Goal: Communication & Community: Participate in discussion

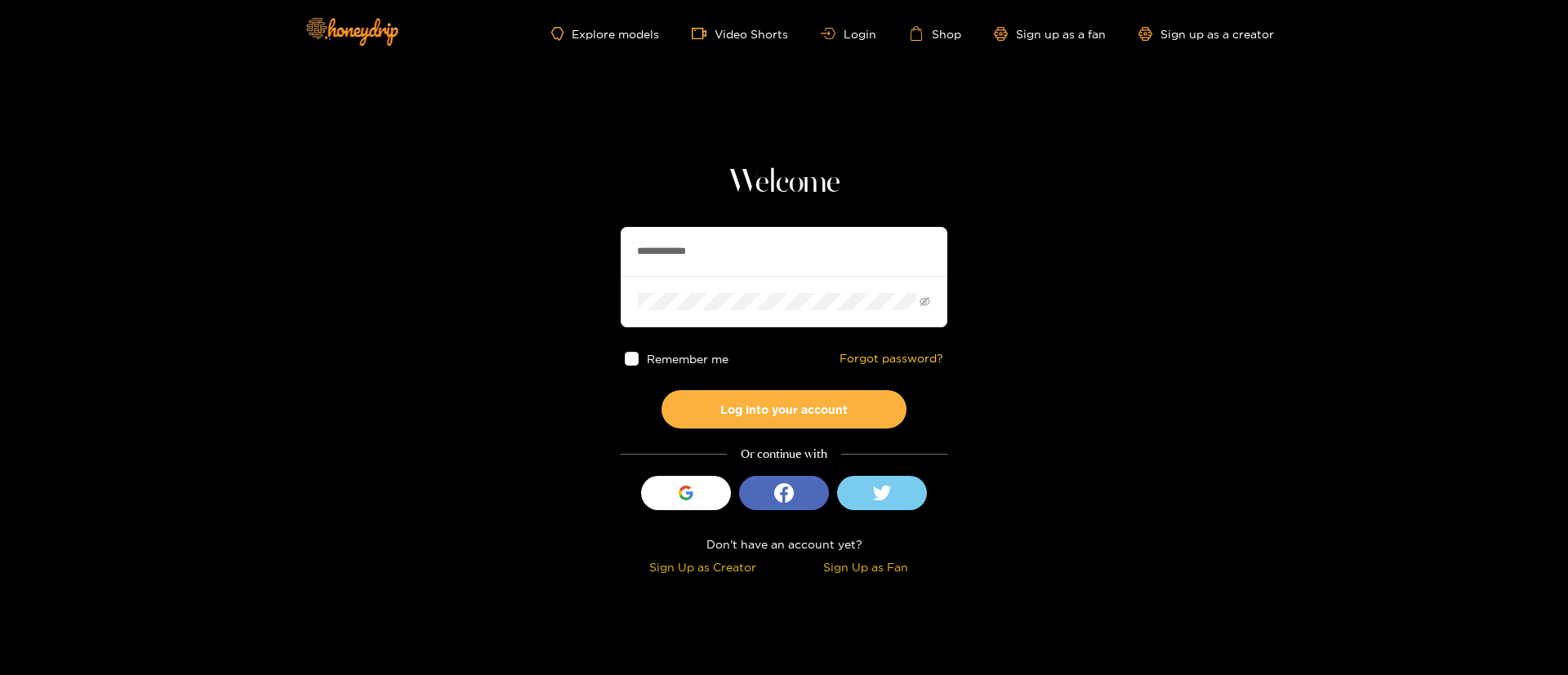
click at [728, 229] on input "**********" at bounding box center [784, 252] width 327 height 49
type input "*********"
click at [755, 415] on button "Log into your account" at bounding box center [784, 410] width 245 height 38
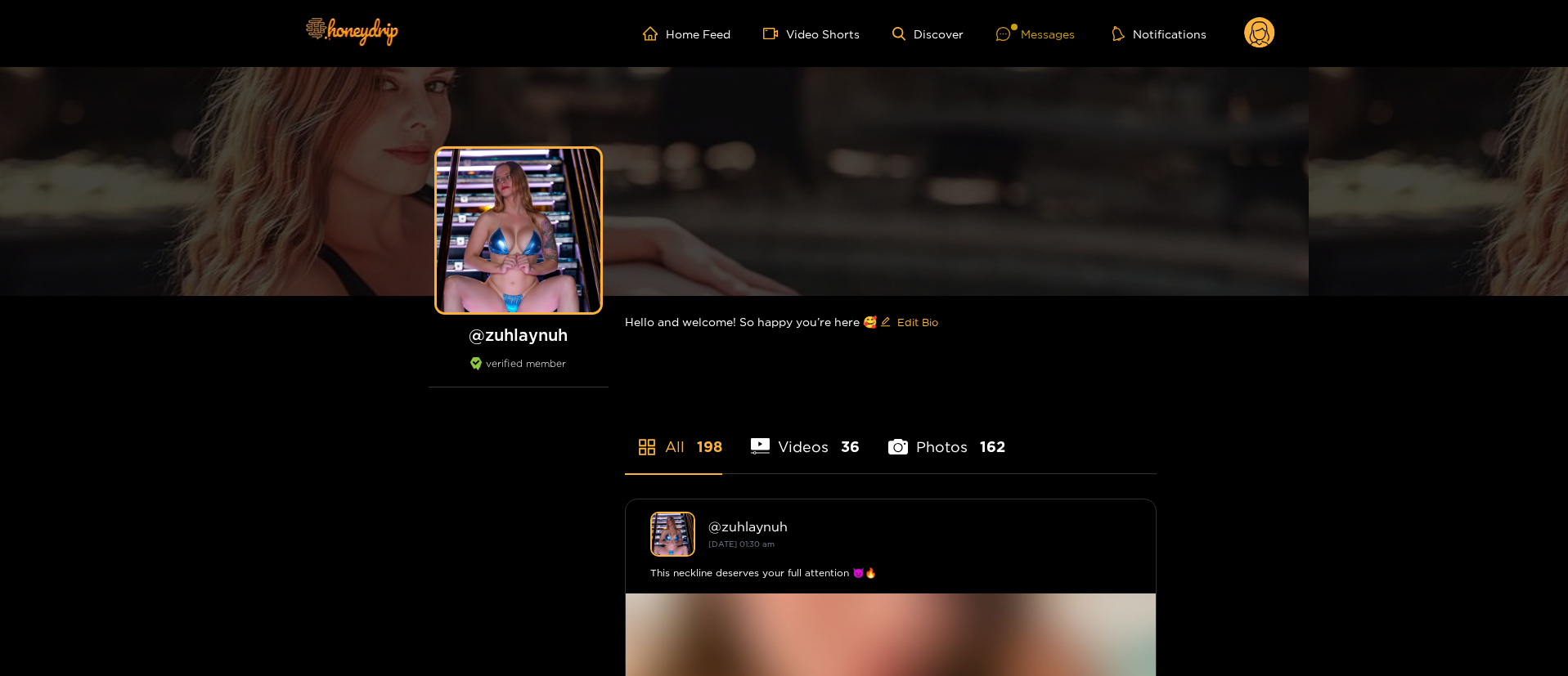
click at [1044, 26] on div "Messages" at bounding box center [1035, 34] width 78 height 19
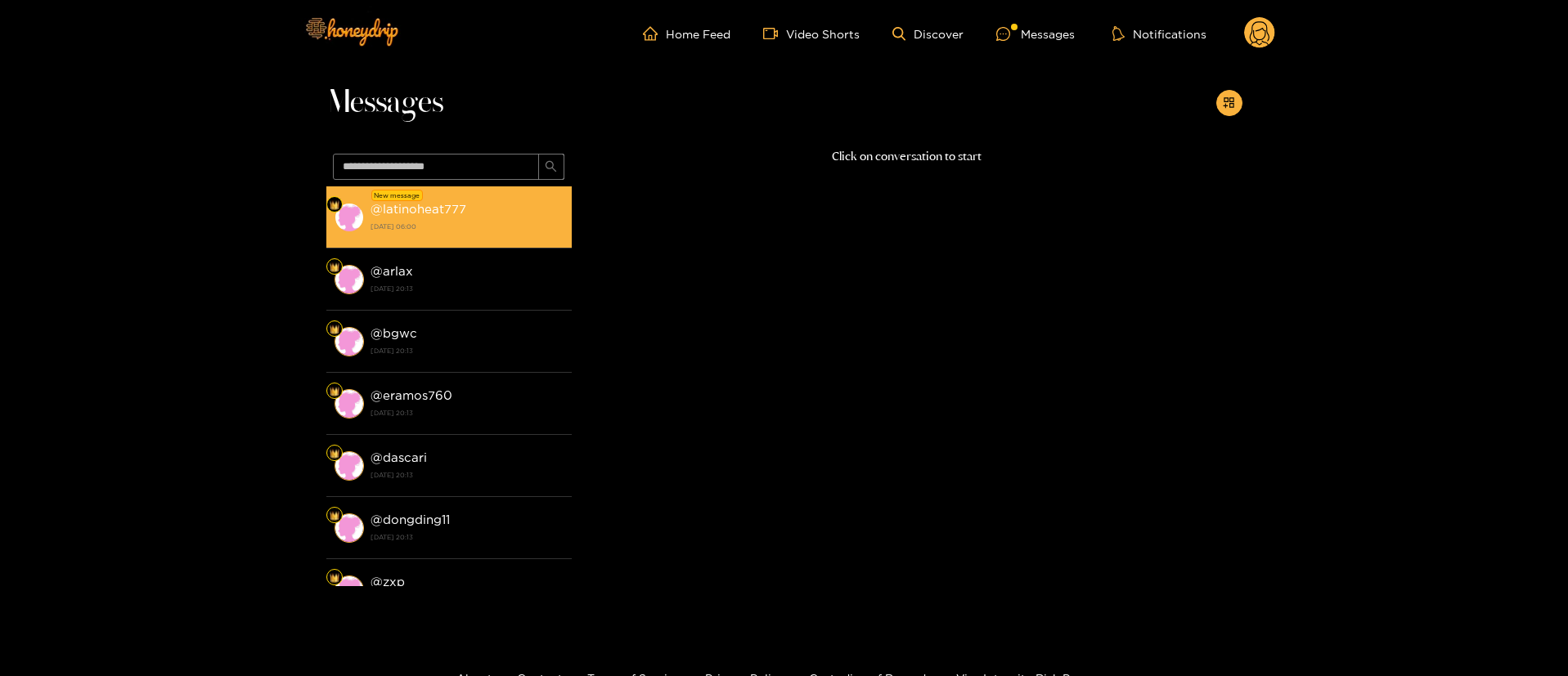
click at [502, 192] on li "New message @ latinoheat777 [DATE] 06:00" at bounding box center [449, 217] width 246 height 62
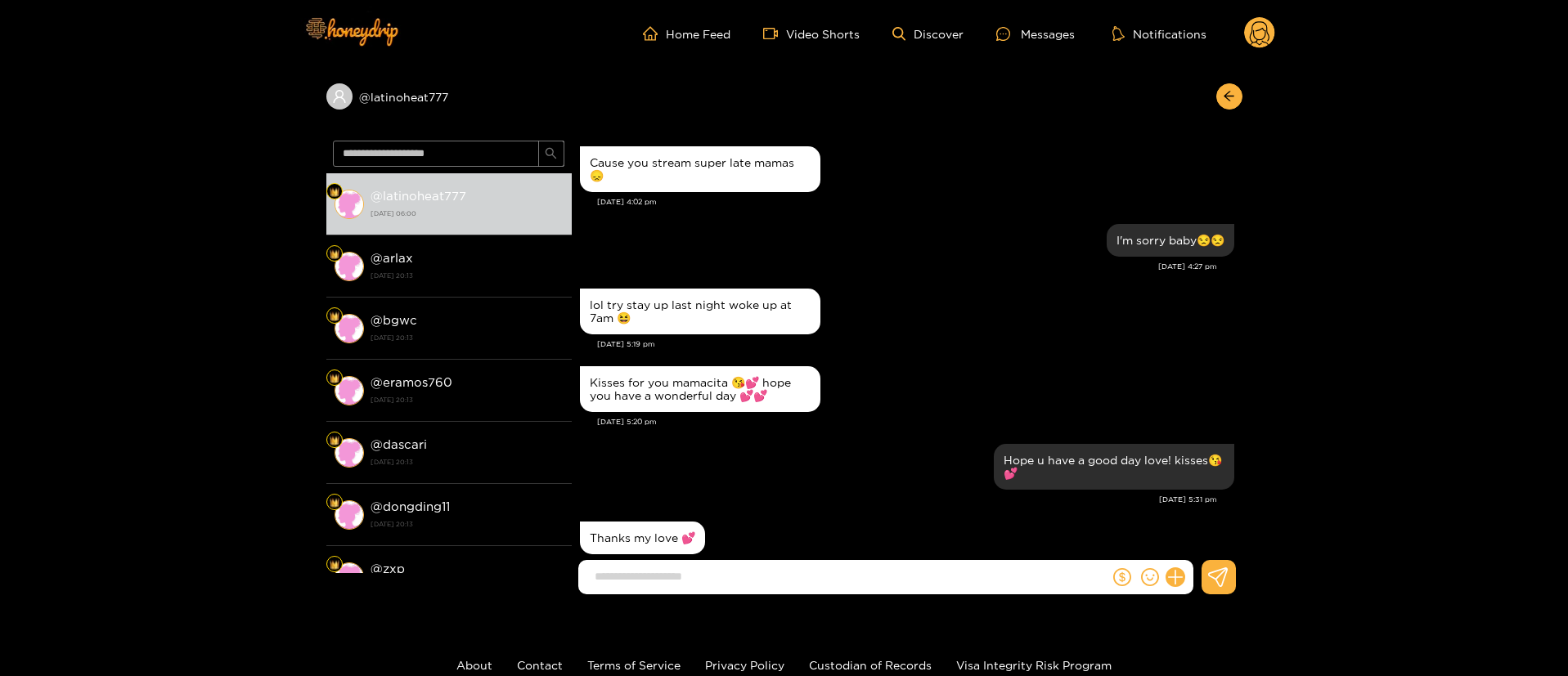
scroll to position [1552, 0]
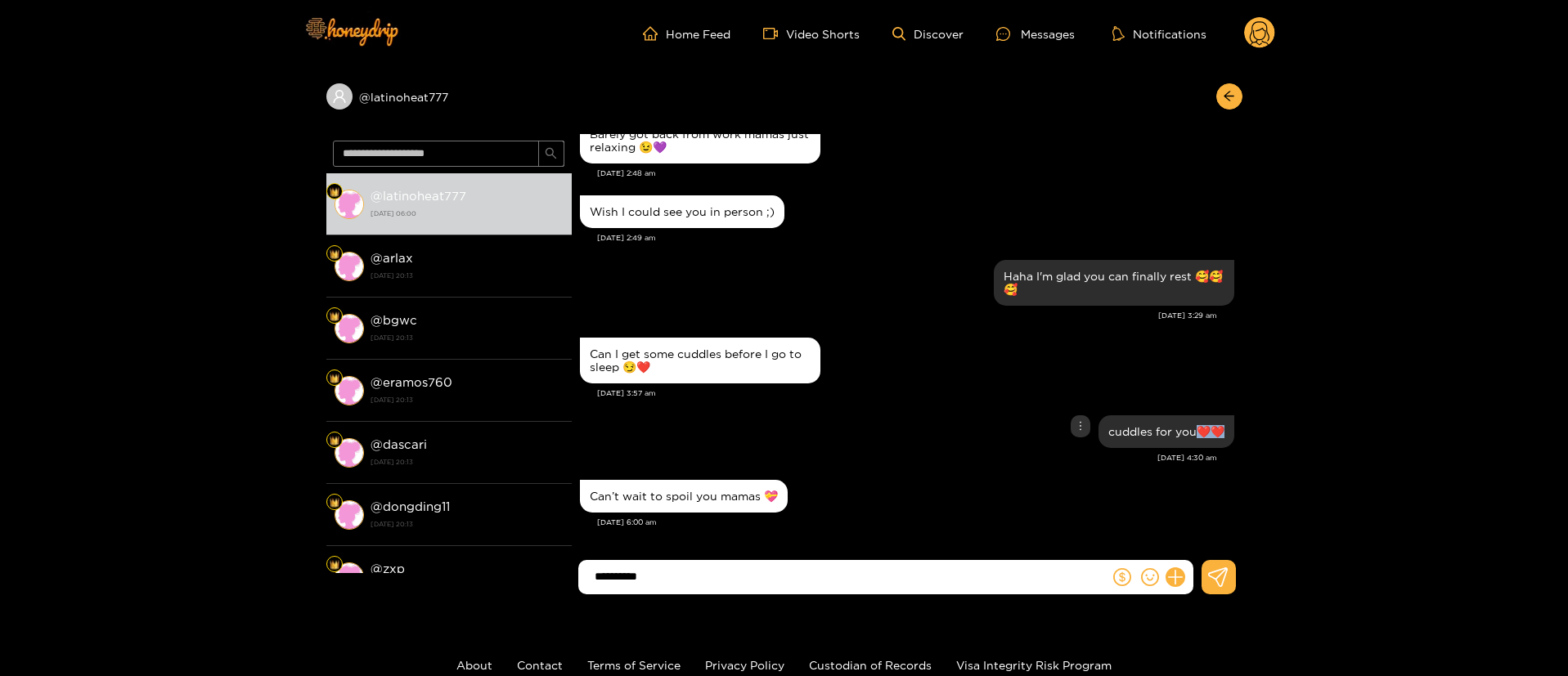
drag, startPoint x: 1197, startPoint y: 435, endPoint x: 1223, endPoint y: 435, distance: 26.0
click at [1223, 435] on div "cuddles for you❤️❤️" at bounding box center [1166, 431] width 136 height 32
copy div "❤️❤️"
click at [790, 564] on input "*********" at bounding box center [847, 577] width 523 height 27
paste input "*****"
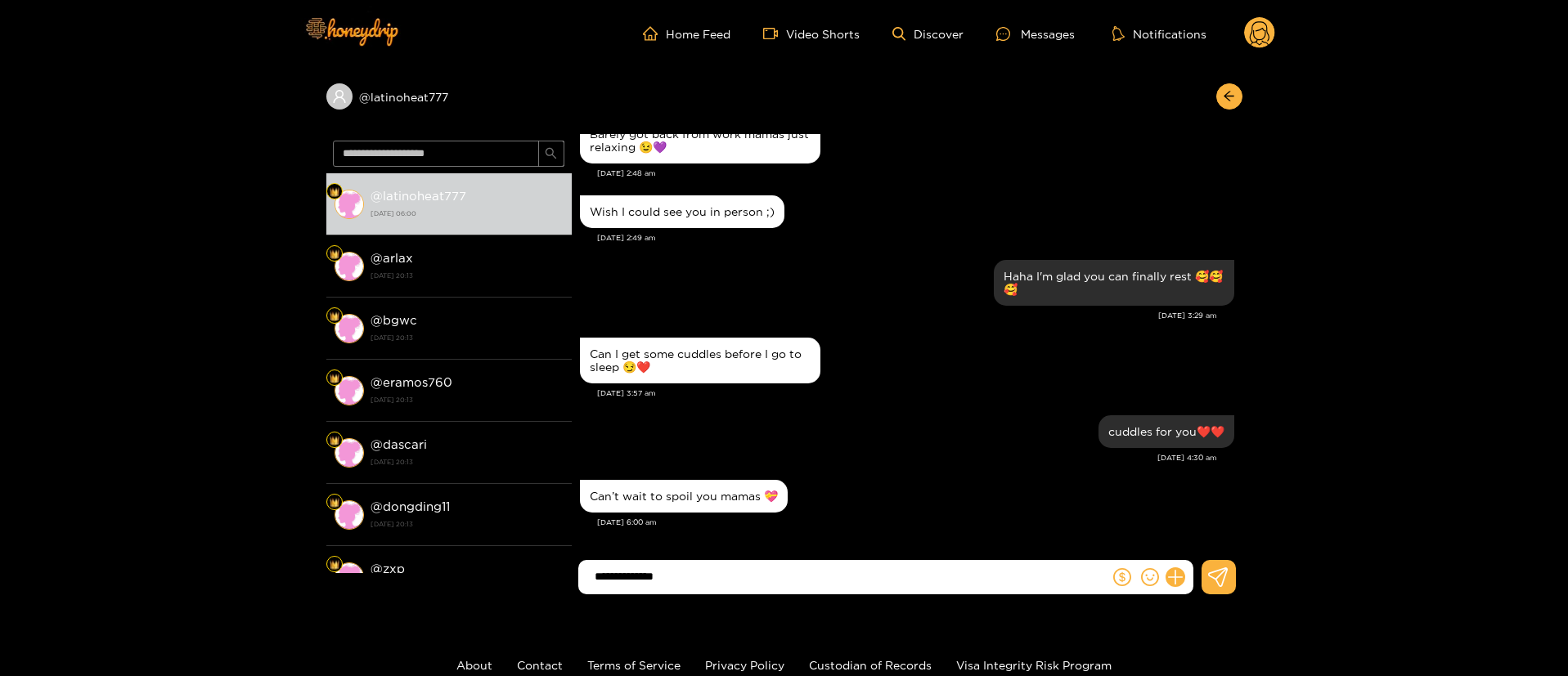
paste input "****"
type input "**********"
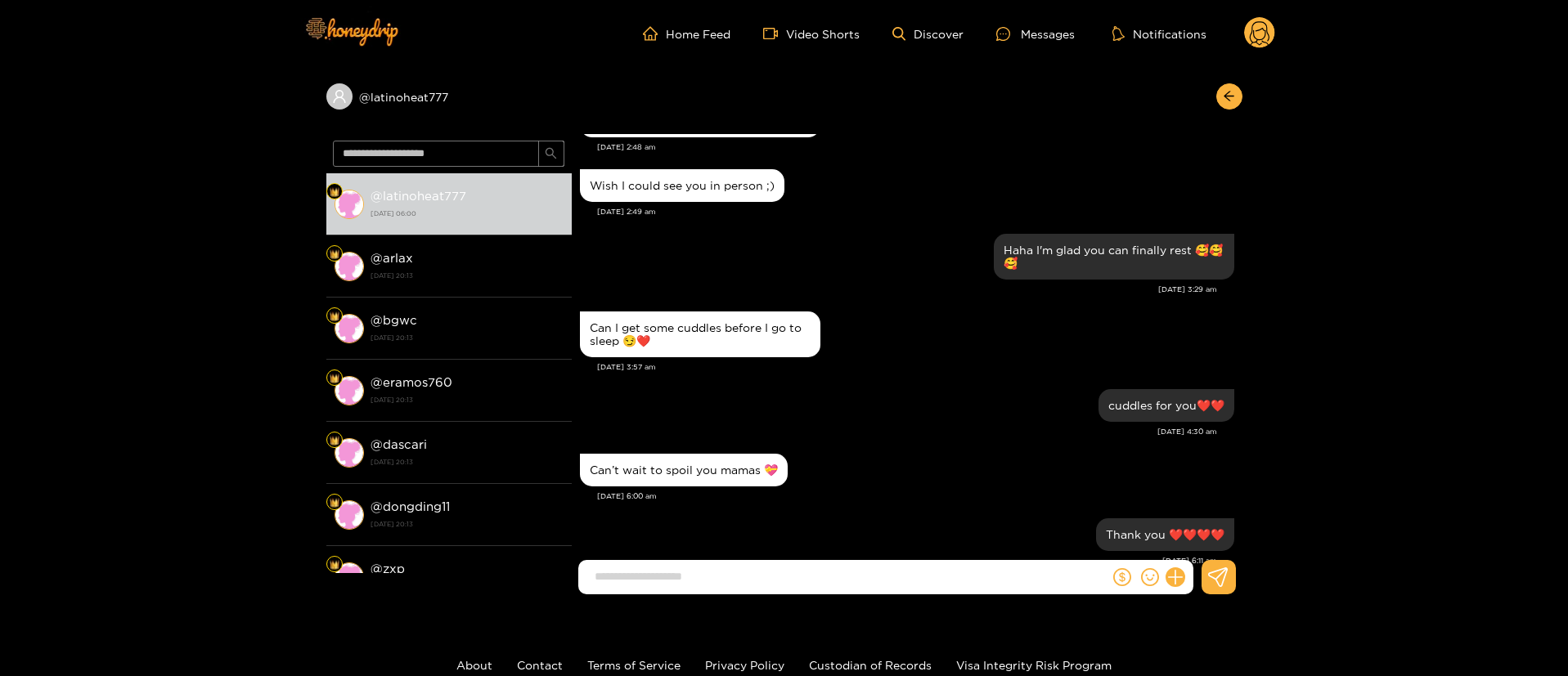
scroll to position [1616, 0]
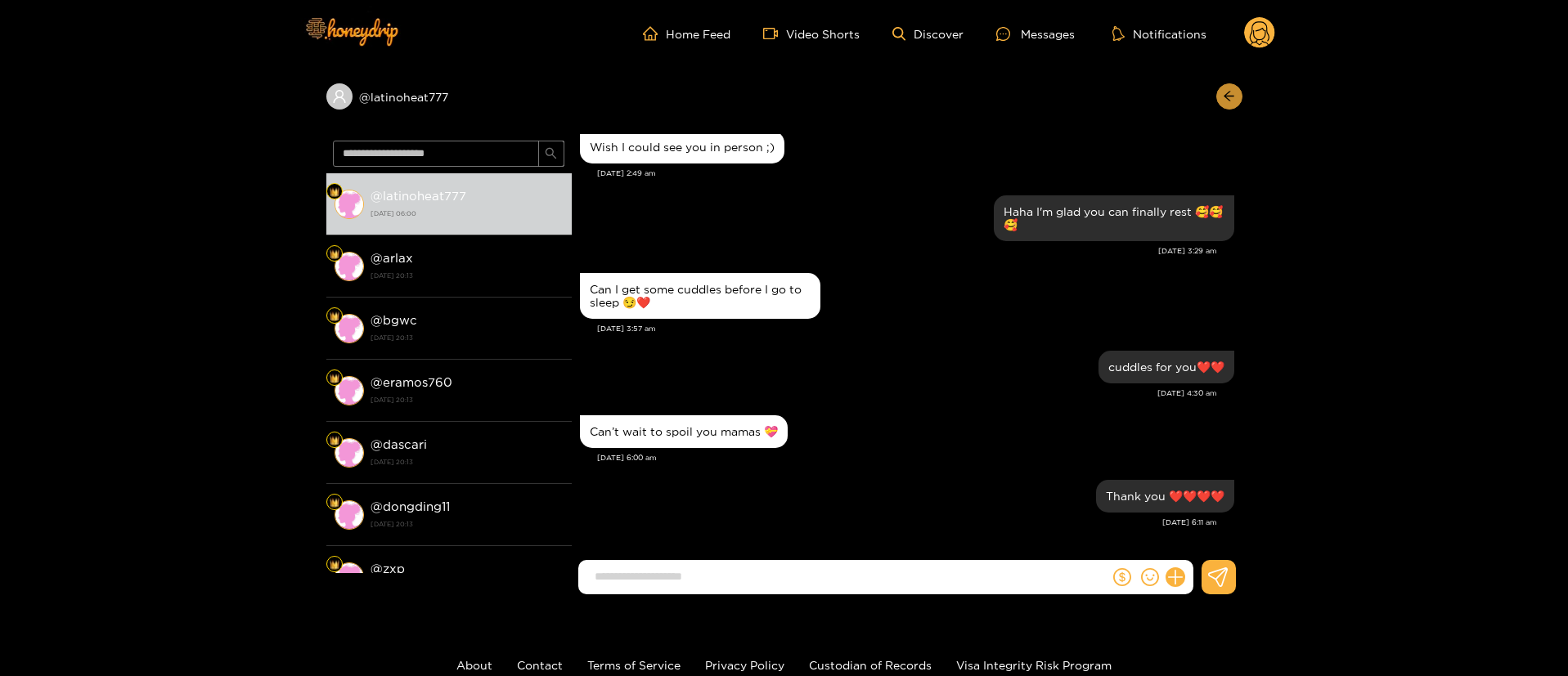
drag, startPoint x: 1241, startPoint y: 103, endPoint x: 1233, endPoint y: 96, distance: 10.6
click at [1241, 102] on div at bounding box center [1225, 96] width 34 height 26
drag, startPoint x: 1233, startPoint y: 96, endPoint x: 1262, endPoint y: 37, distance: 65.7
click at [1233, 94] on icon "arrow-left" at bounding box center [1228, 95] width 12 height 12
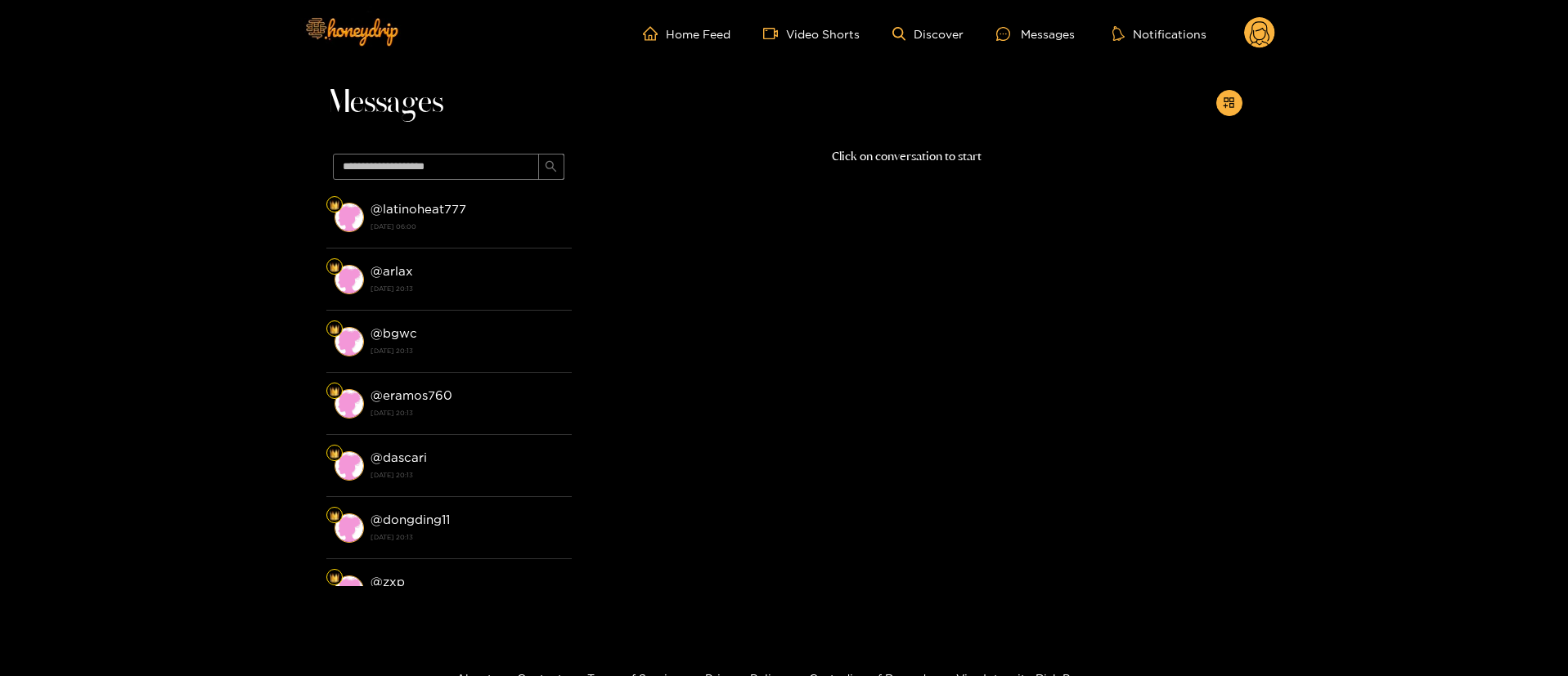
click at [1267, 30] on icon at bounding box center [1260, 35] width 20 height 29
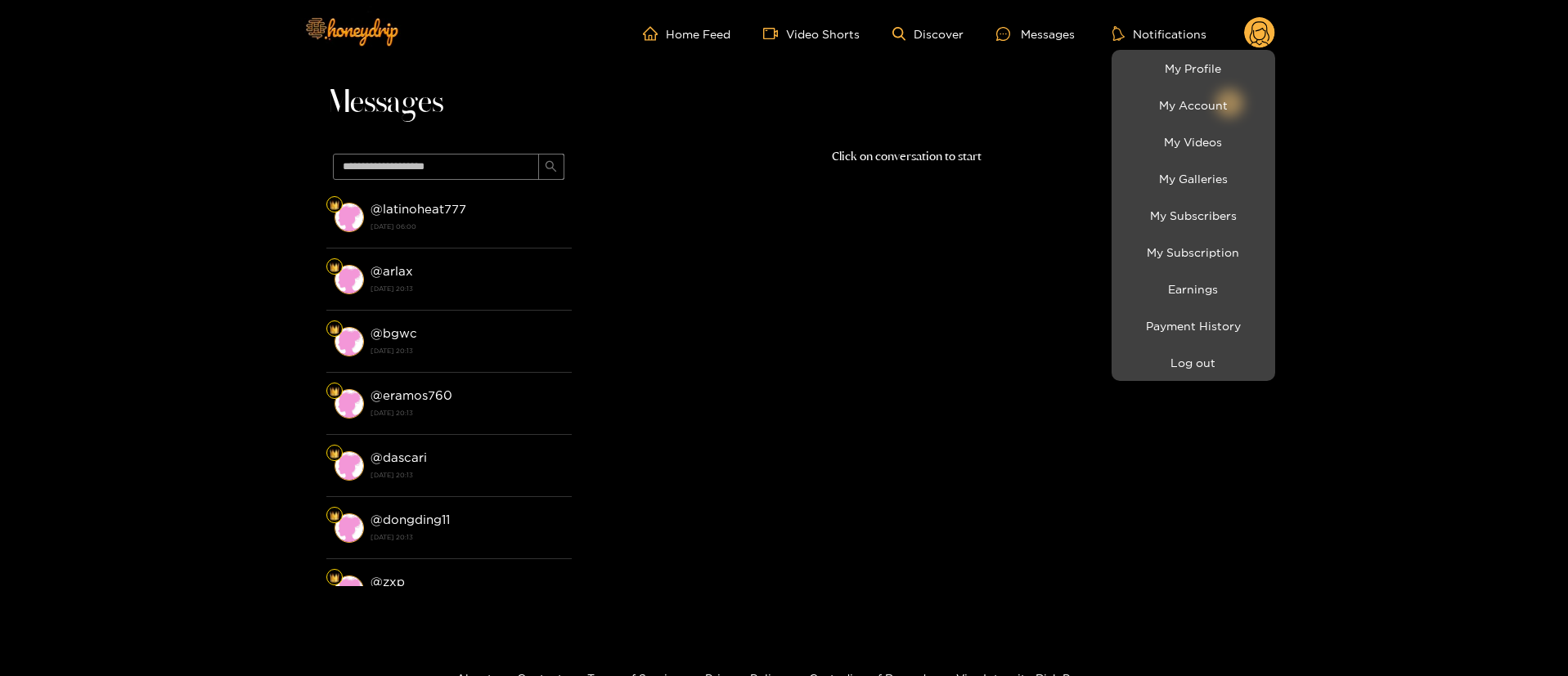
click at [1008, 135] on div at bounding box center [784, 338] width 1568 height 676
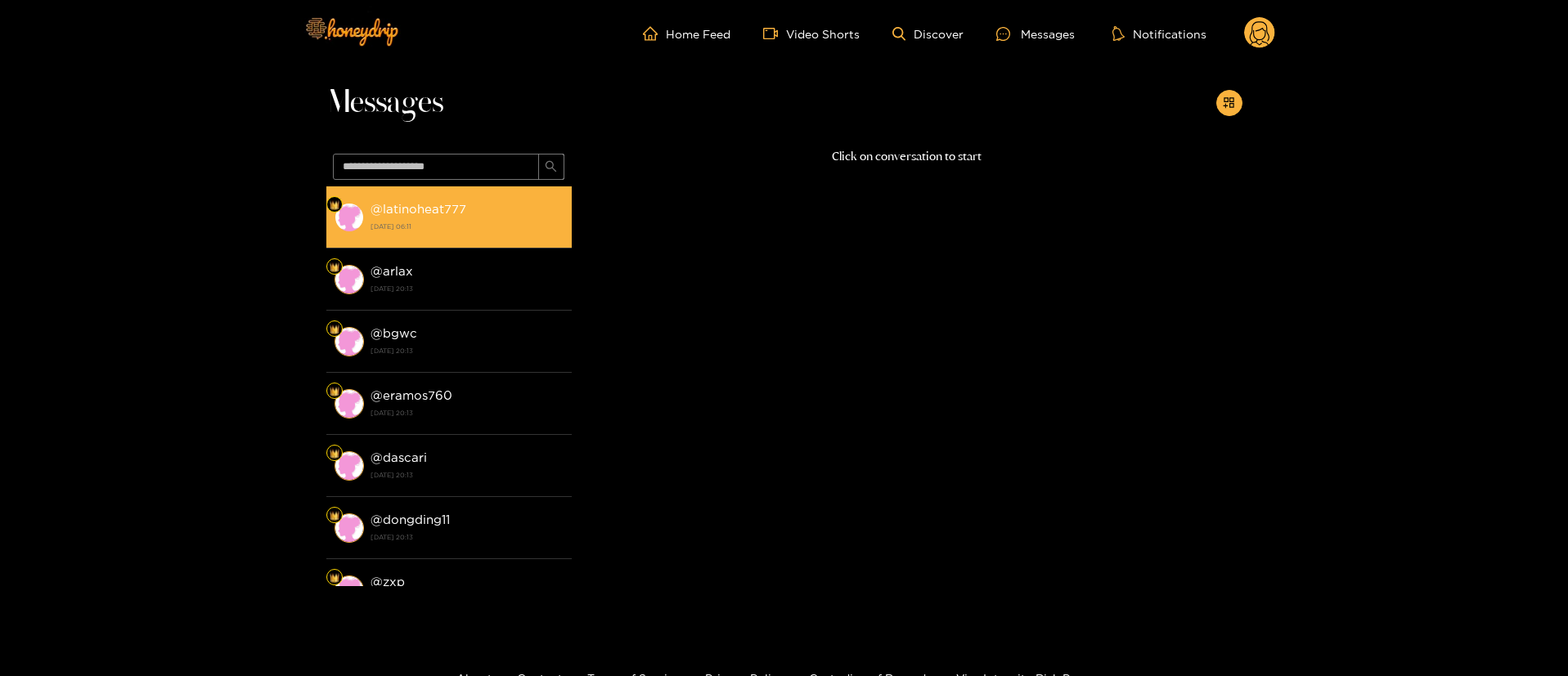
click at [467, 216] on div "@ latinoheat777 [DATE] 06:11" at bounding box center [466, 217] width 193 height 37
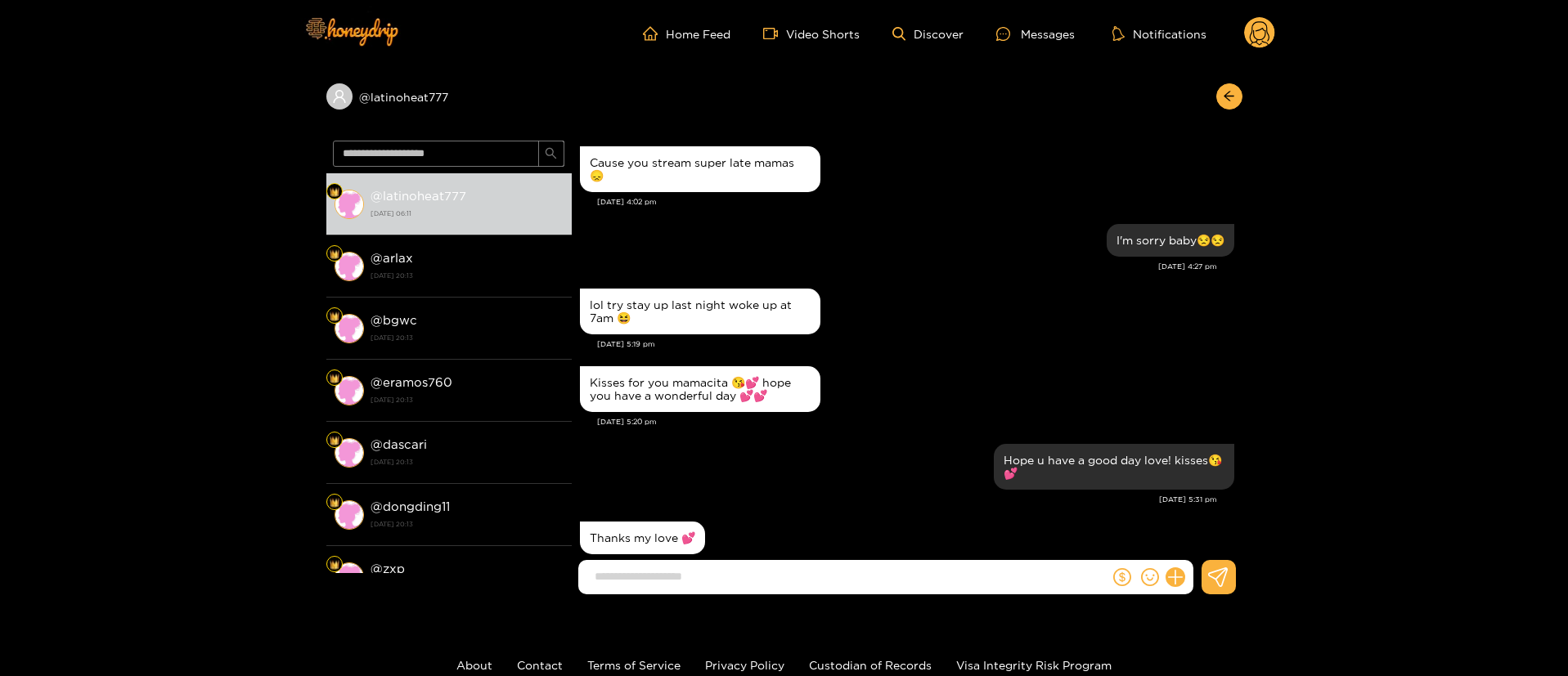
scroll to position [1616, 0]
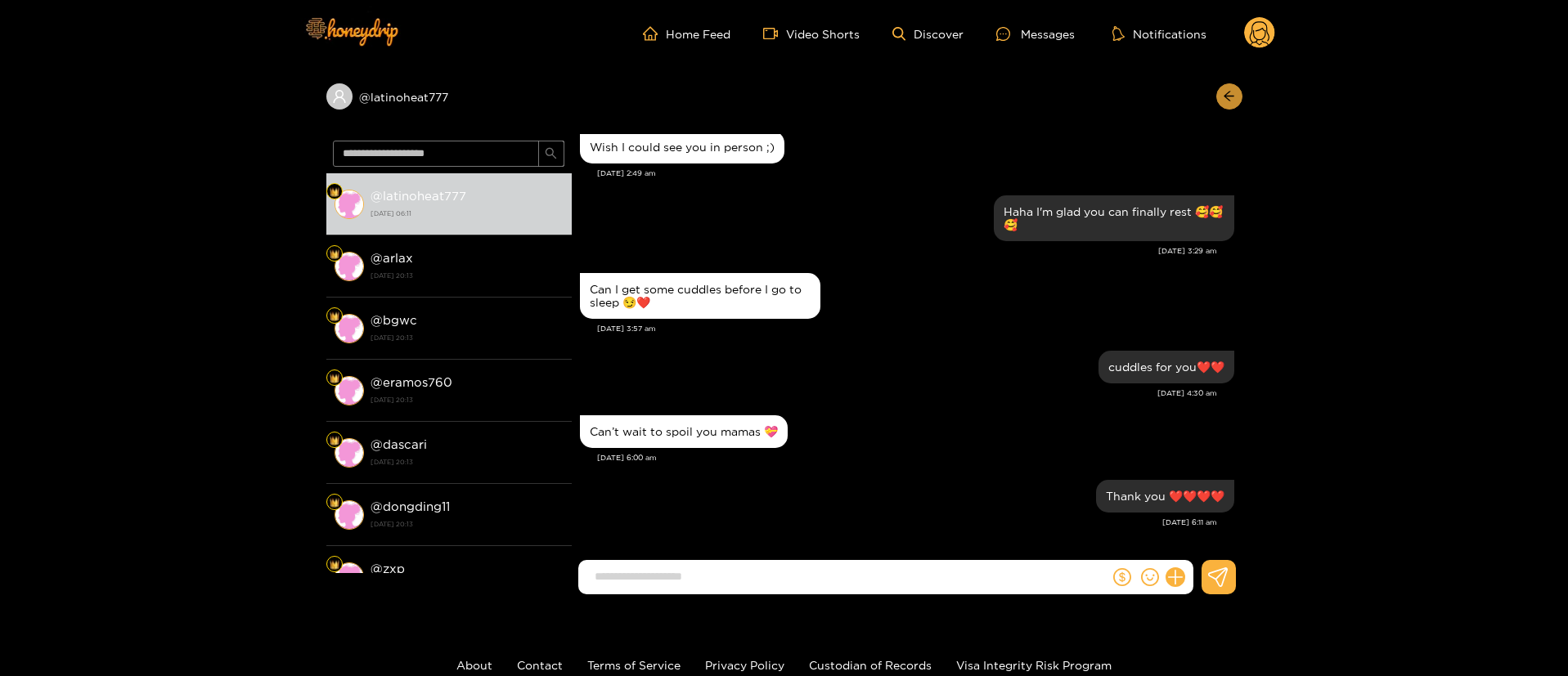
click at [1220, 95] on button "button" at bounding box center [1228, 96] width 26 height 26
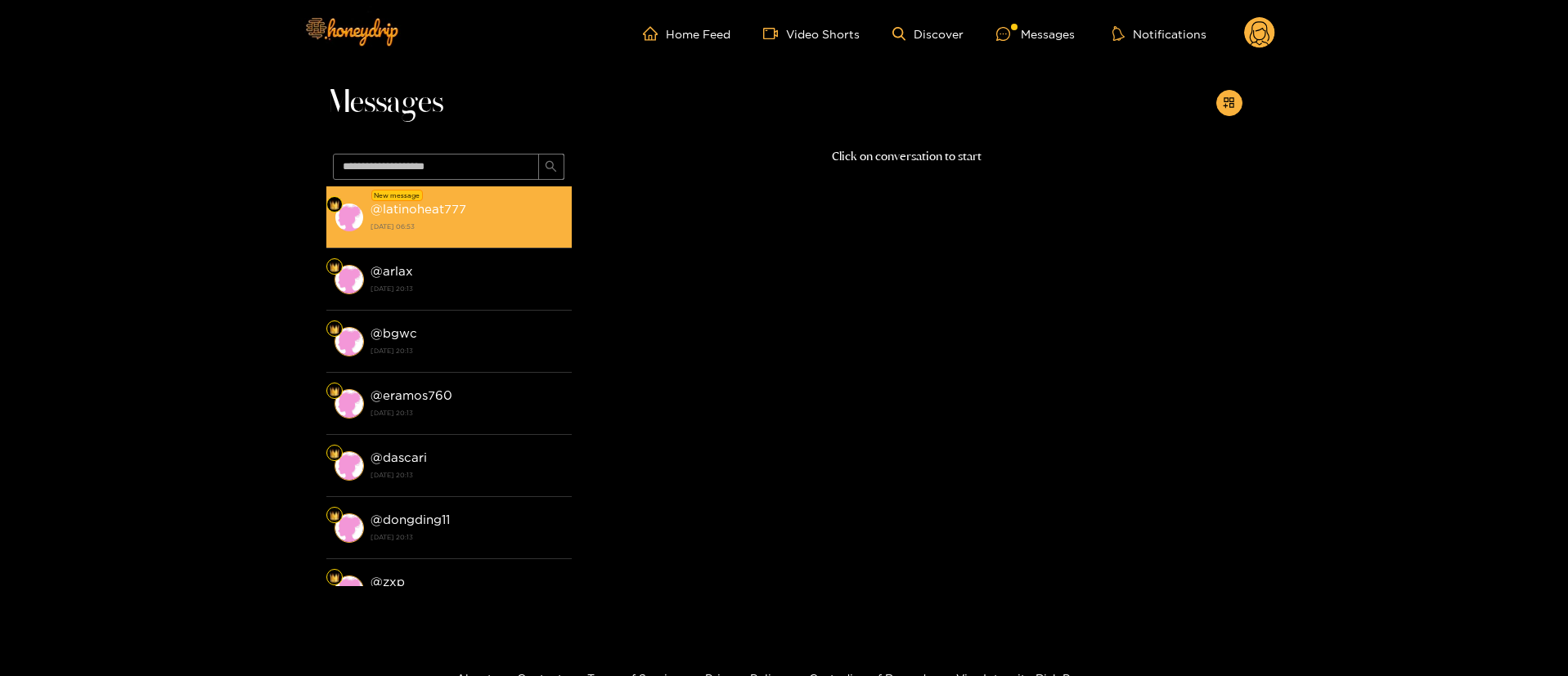
click at [419, 219] on strong "[DATE] 06:53" at bounding box center [466, 226] width 193 height 14
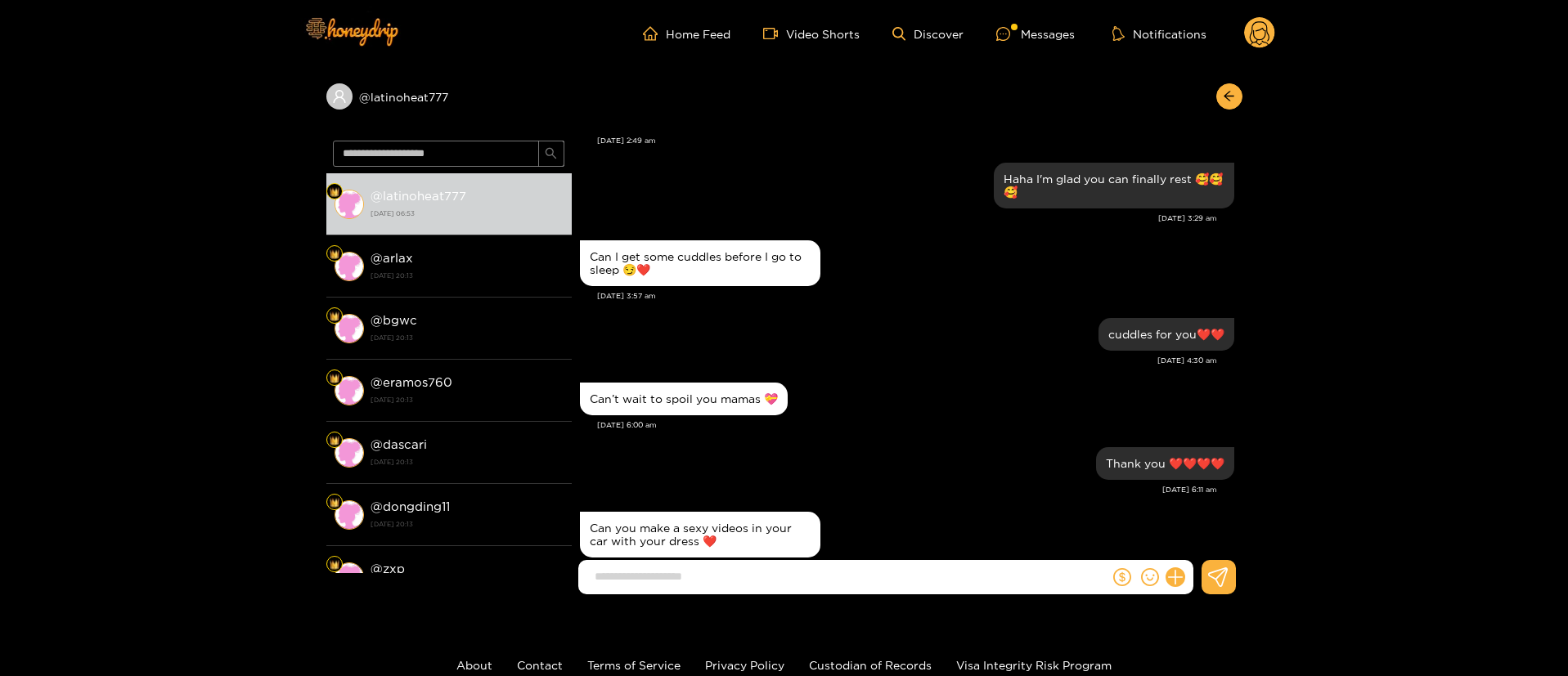
scroll to position [1687, 0]
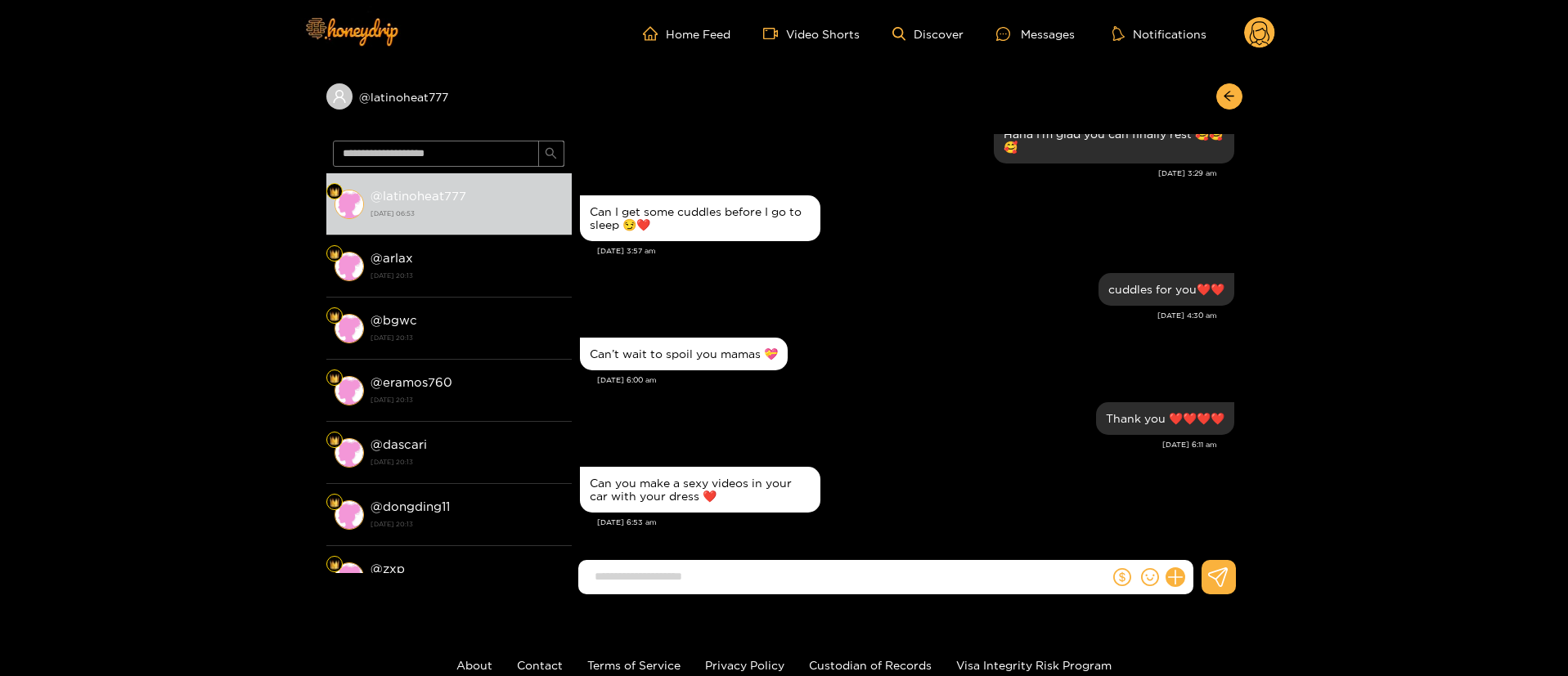
click at [874, 583] on input at bounding box center [847, 577] width 523 height 27
click at [857, 567] on input at bounding box center [847, 577] width 523 height 27
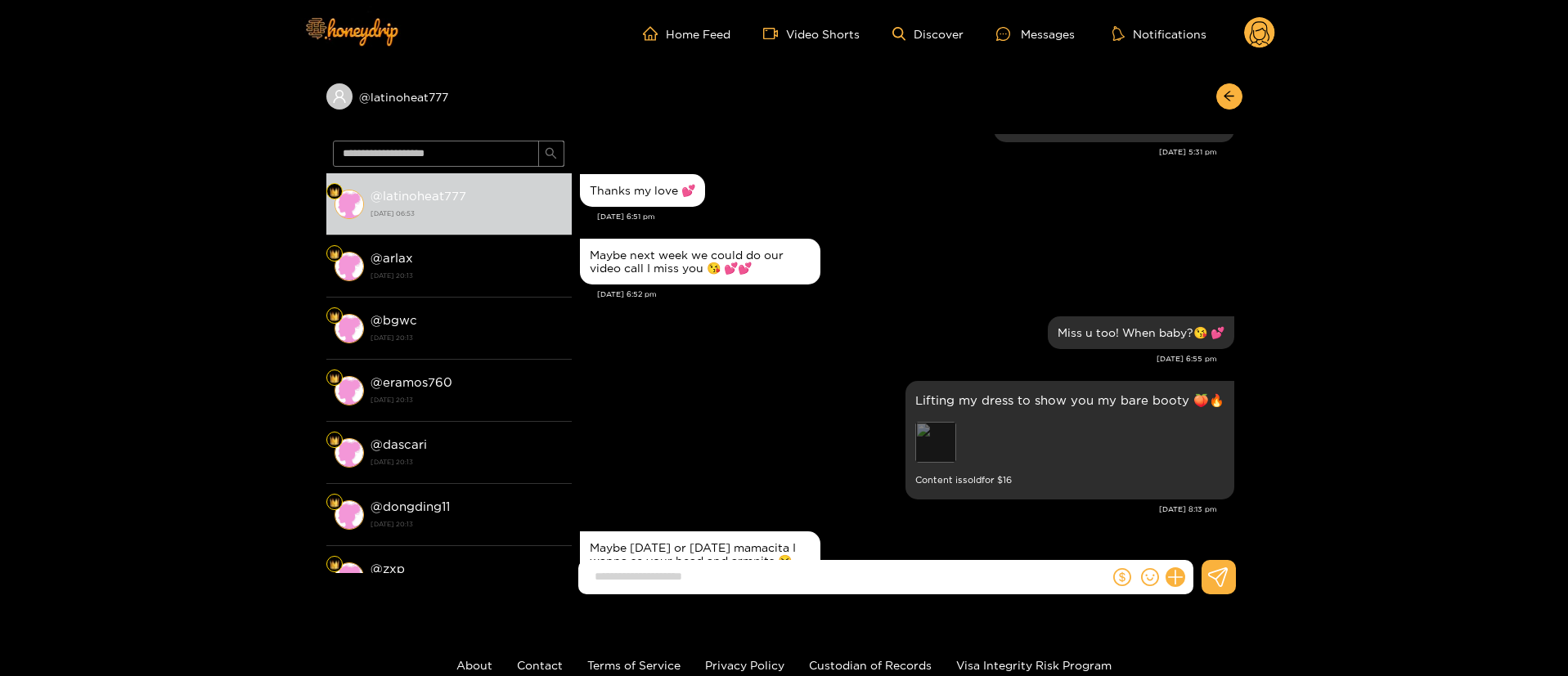
scroll to position [202, 0]
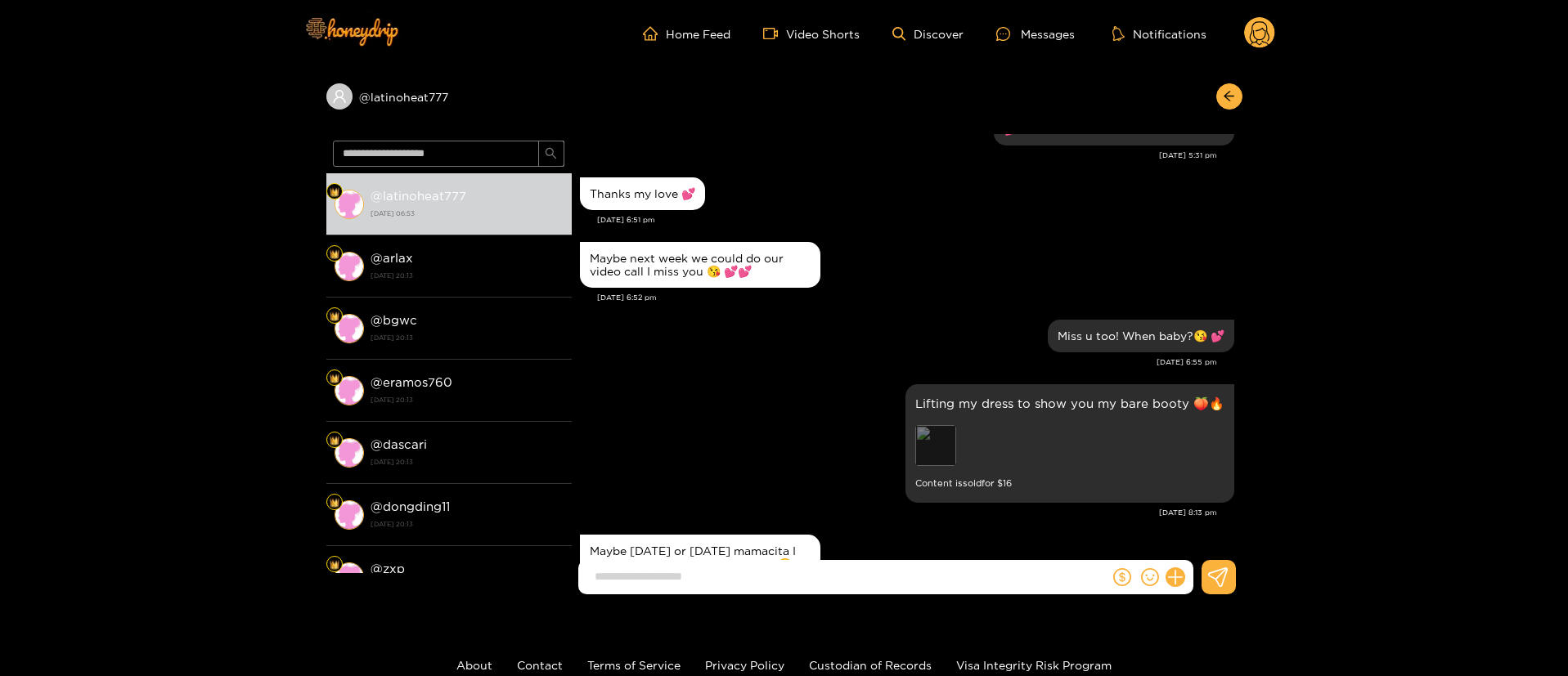
click at [942, 459] on div "Preview" at bounding box center [935, 446] width 41 height 41
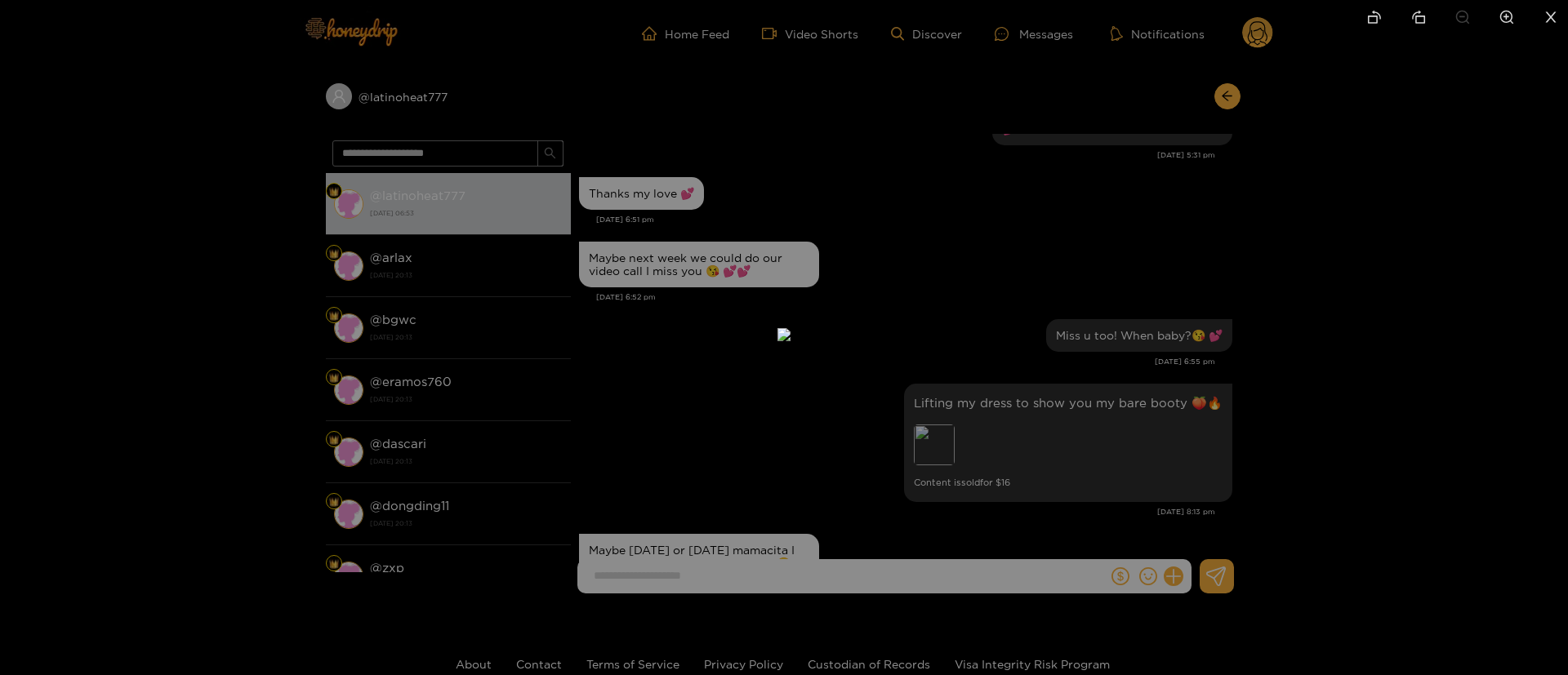
click at [1042, 181] on div at bounding box center [784, 338] width 1568 height 675
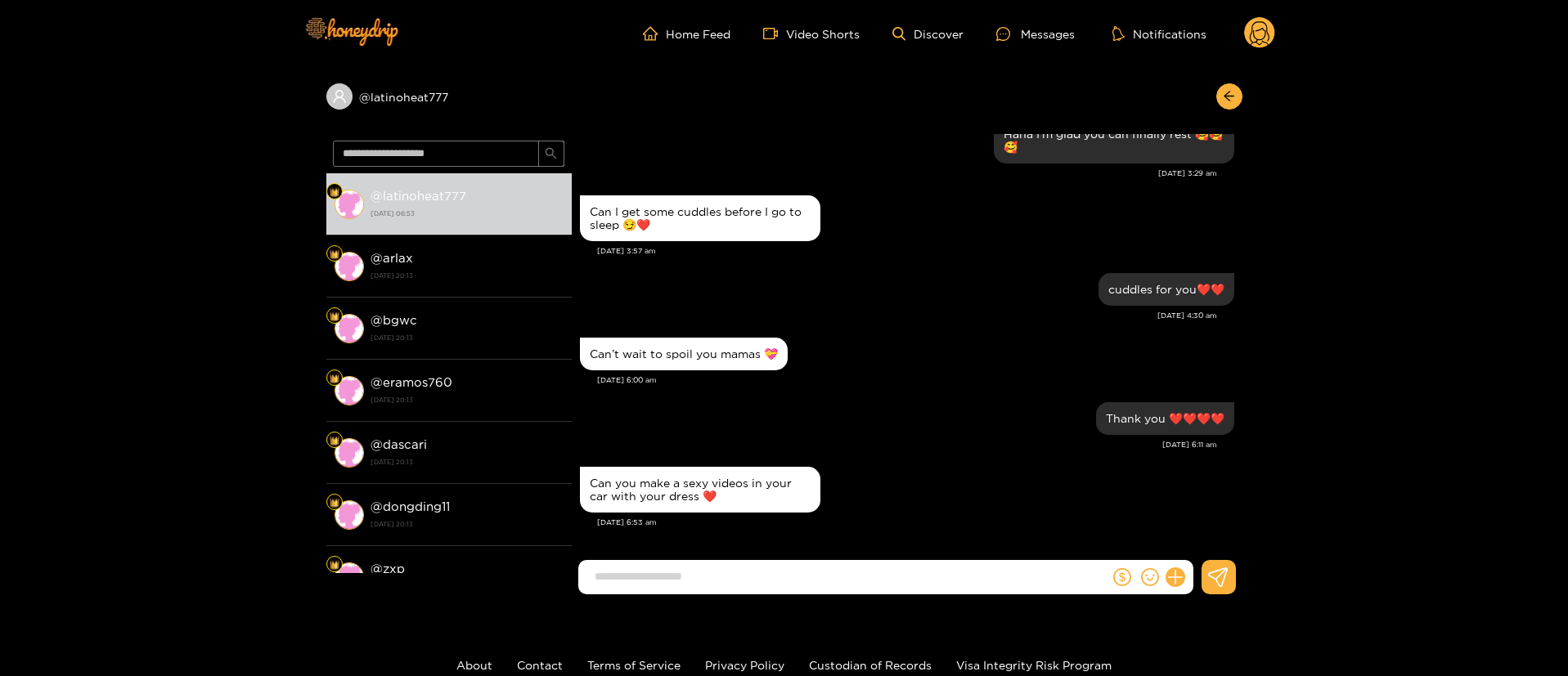
scroll to position [109, 0]
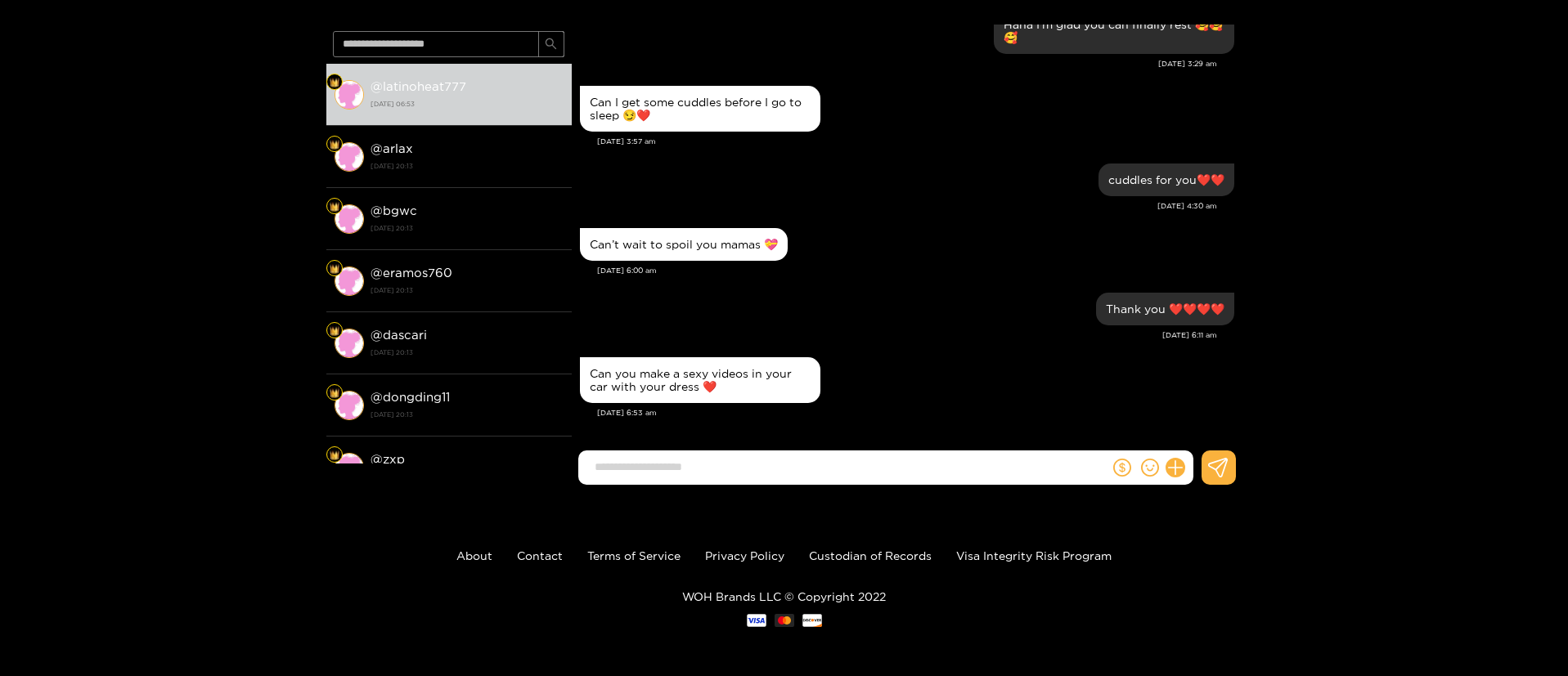
click at [942, 241] on div "Can’t wait to spoil you mamas 💝" at bounding box center [906, 244] width 654 height 41
click at [887, 469] on input at bounding box center [847, 467] width 523 height 27
click at [962, 306] on div "Thank you ❤️❤️❤️❤️" at bounding box center [906, 308] width 654 height 41
click at [780, 474] on input at bounding box center [847, 467] width 523 height 27
paste input "**********"
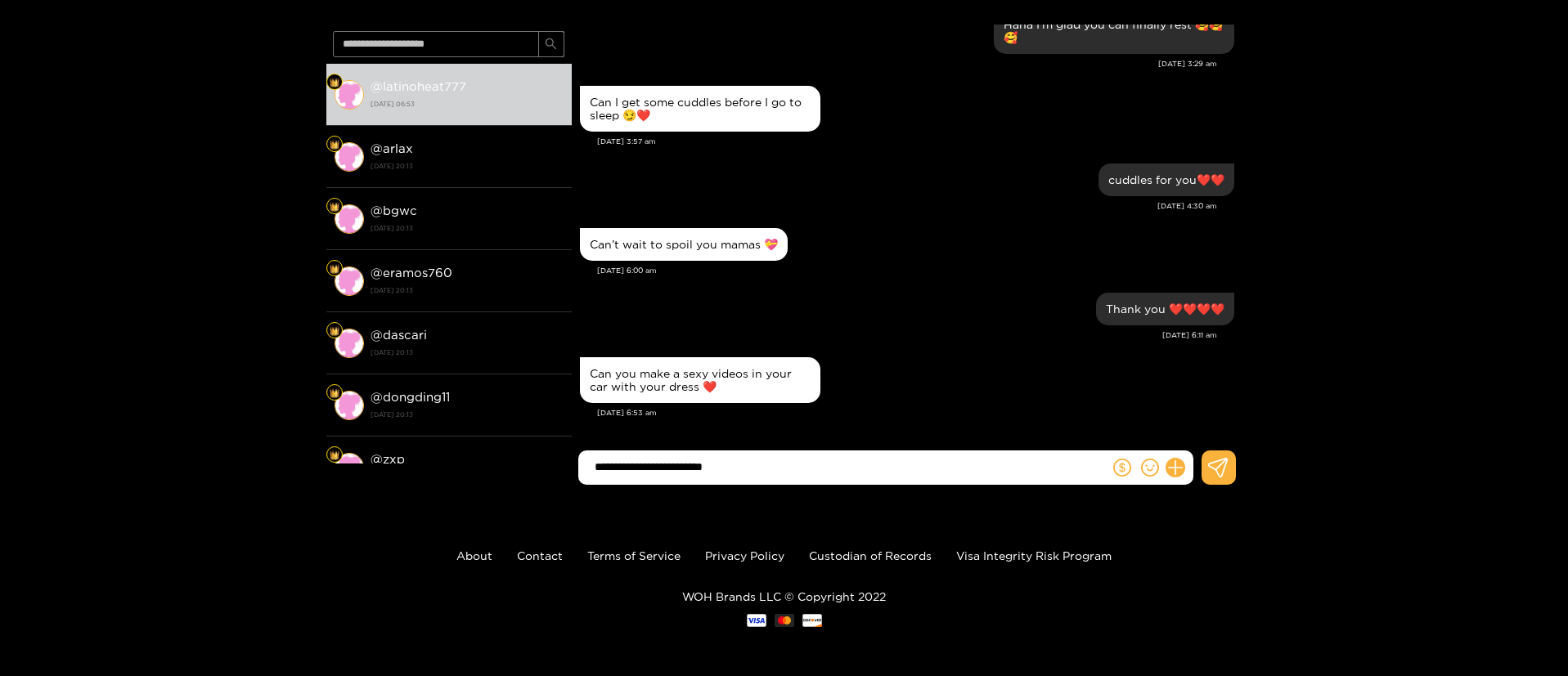
type input "**********"
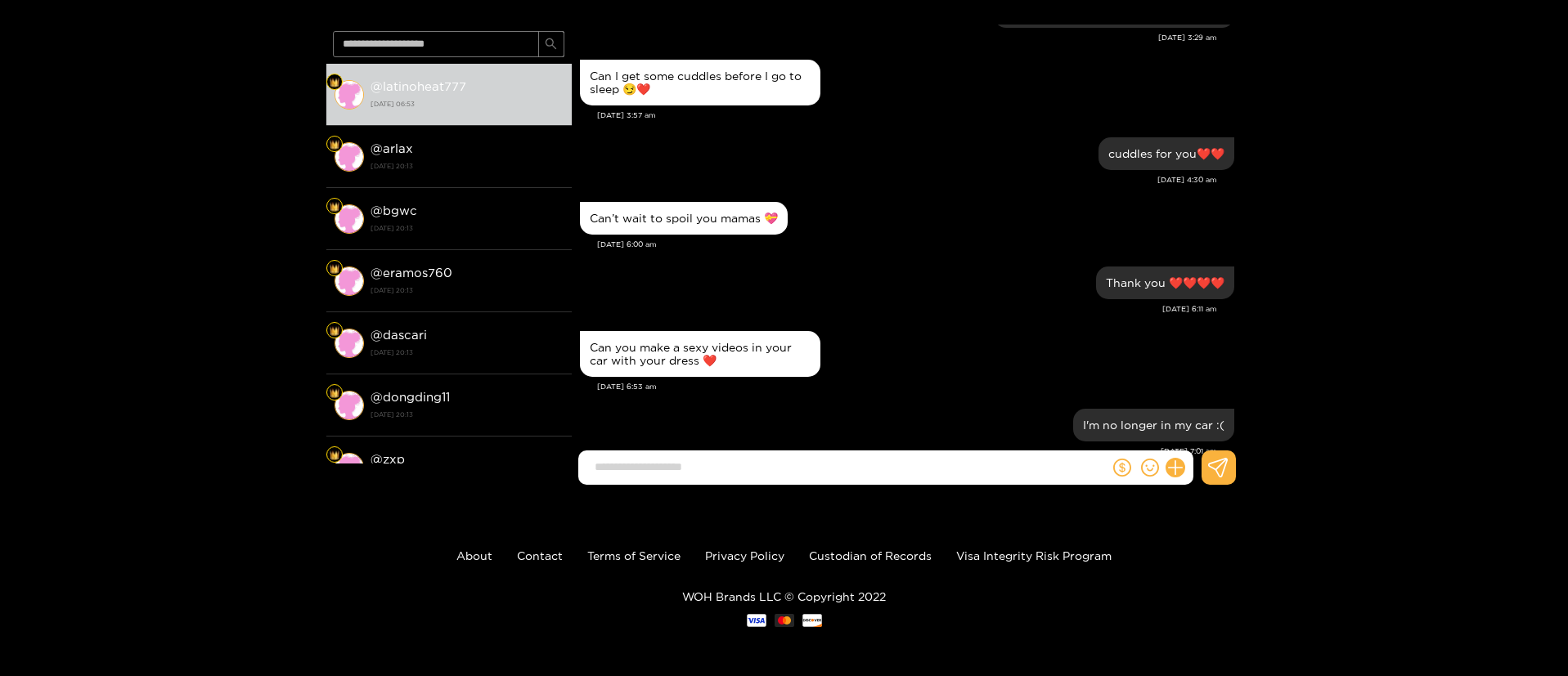
scroll to position [1616, 0]
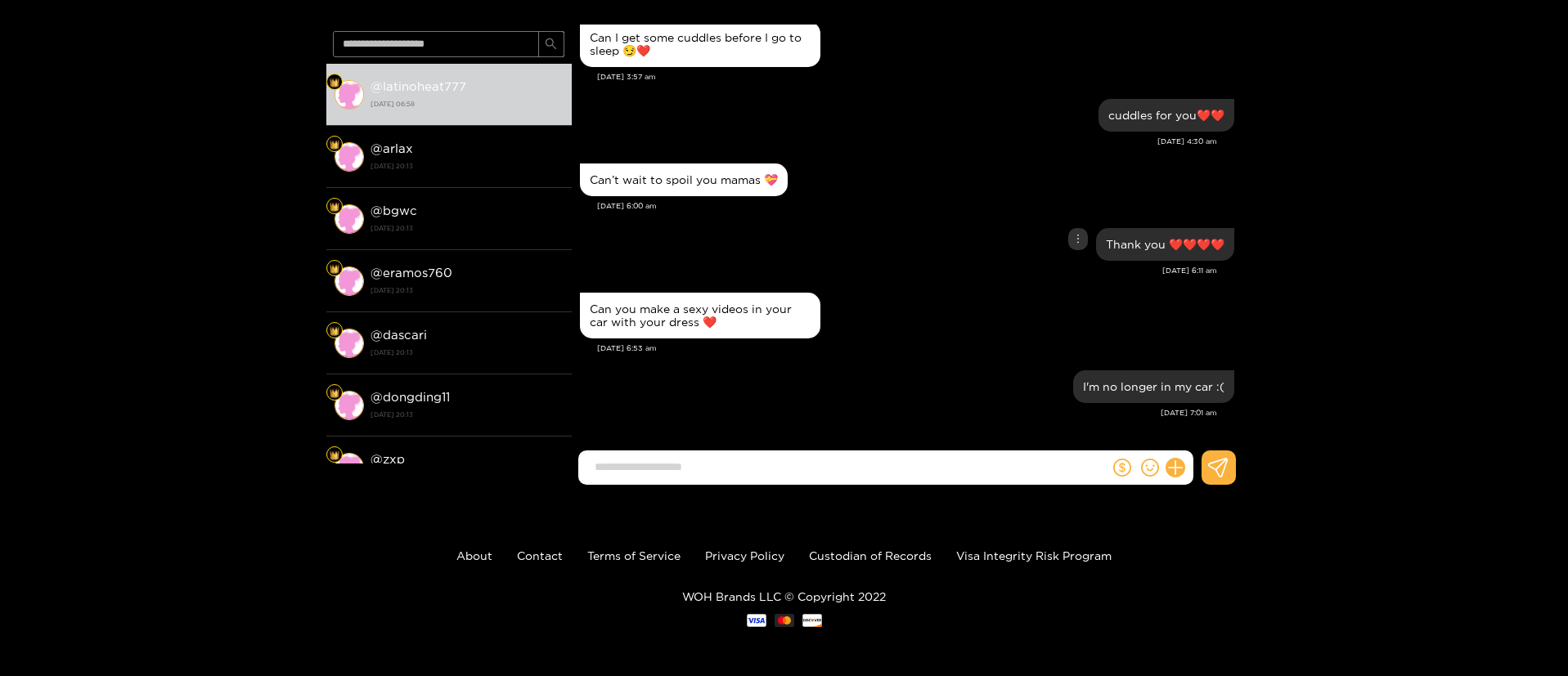
click at [927, 239] on div "Thank you ❤️❤️❤️❤️" at bounding box center [906, 244] width 654 height 41
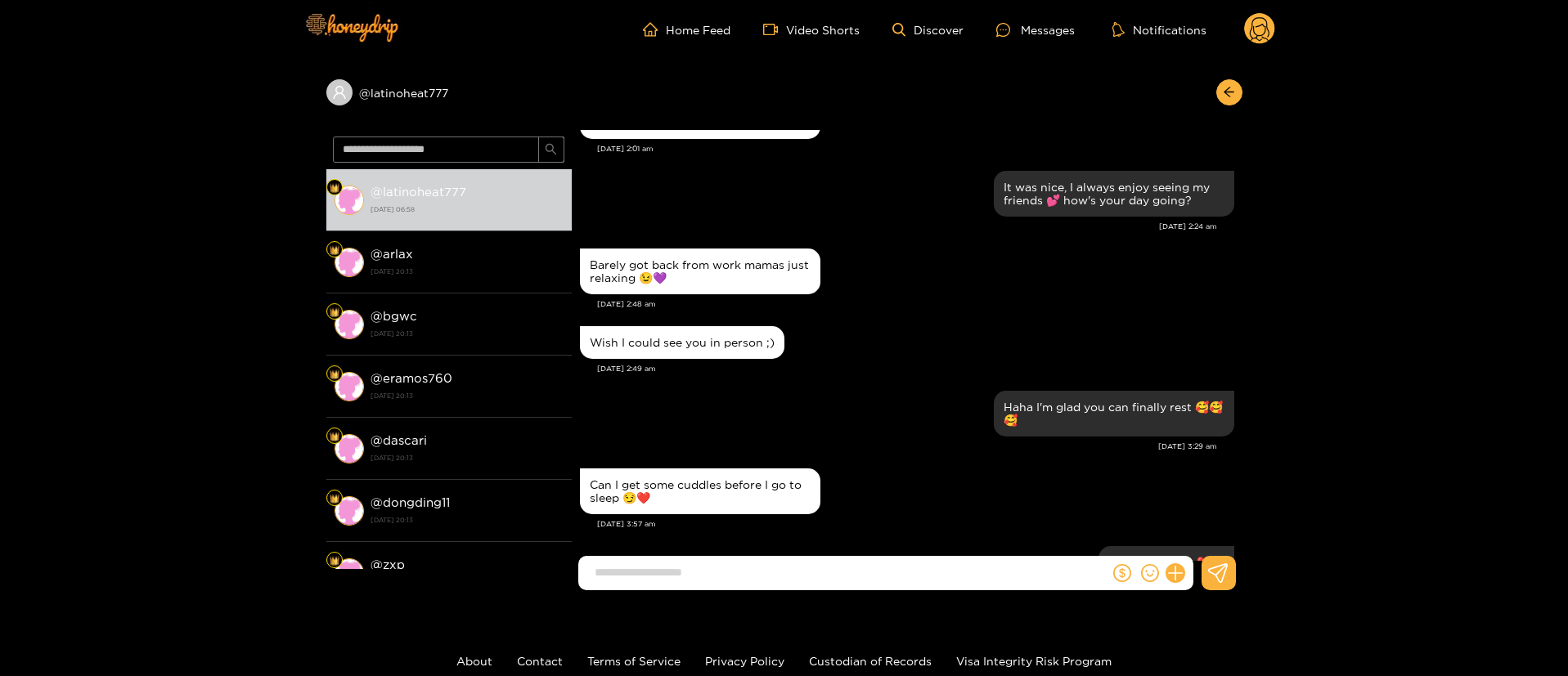
scroll to position [0, 0]
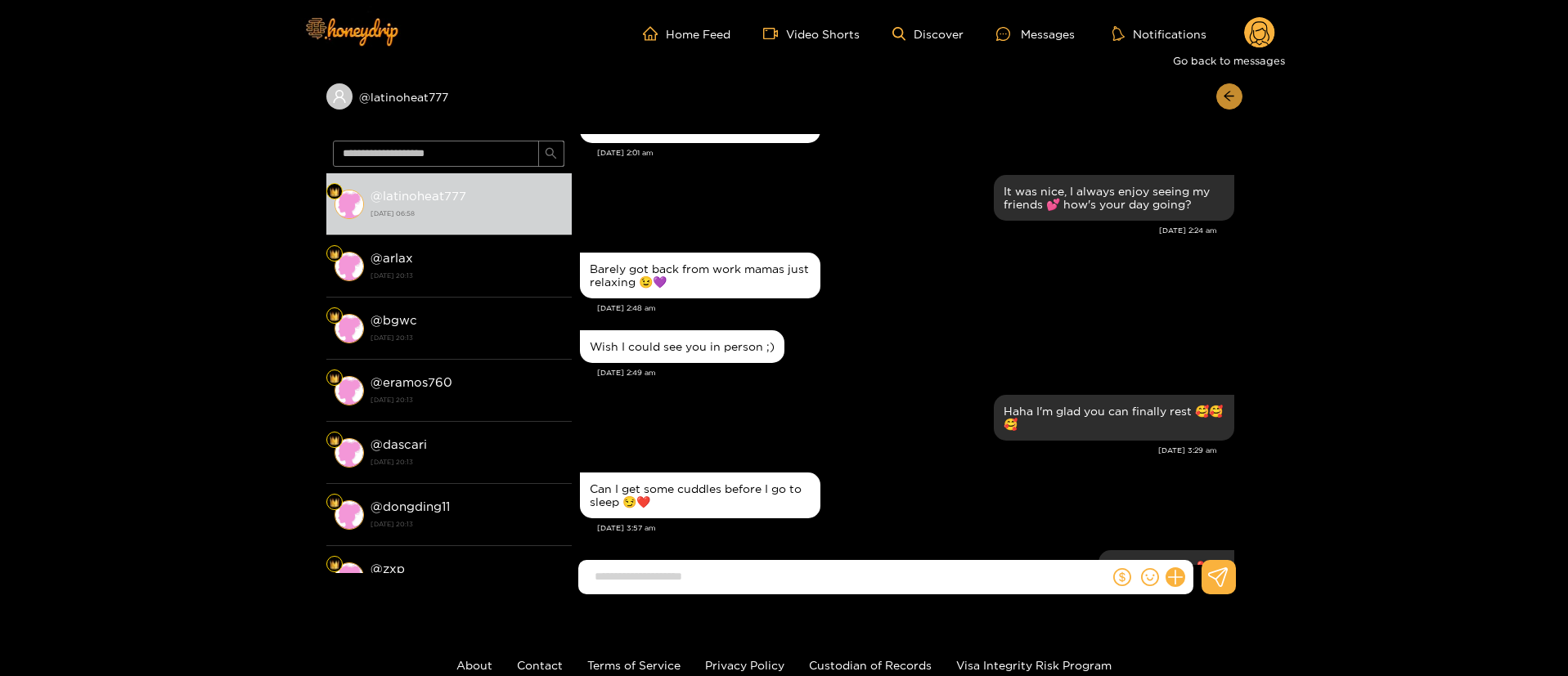
click at [1221, 96] on button "button" at bounding box center [1228, 96] width 26 height 26
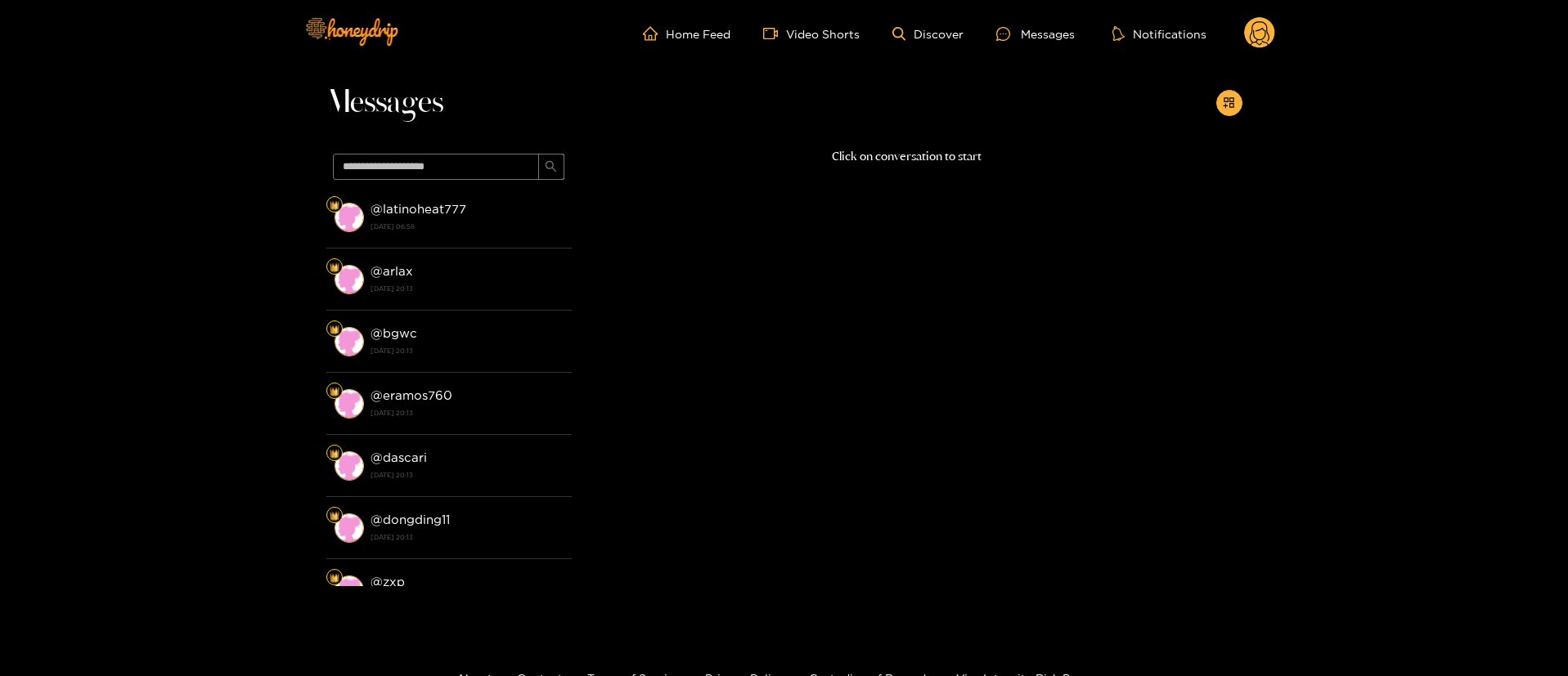
click at [1273, 27] on circle at bounding box center [1260, 32] width 31 height 31
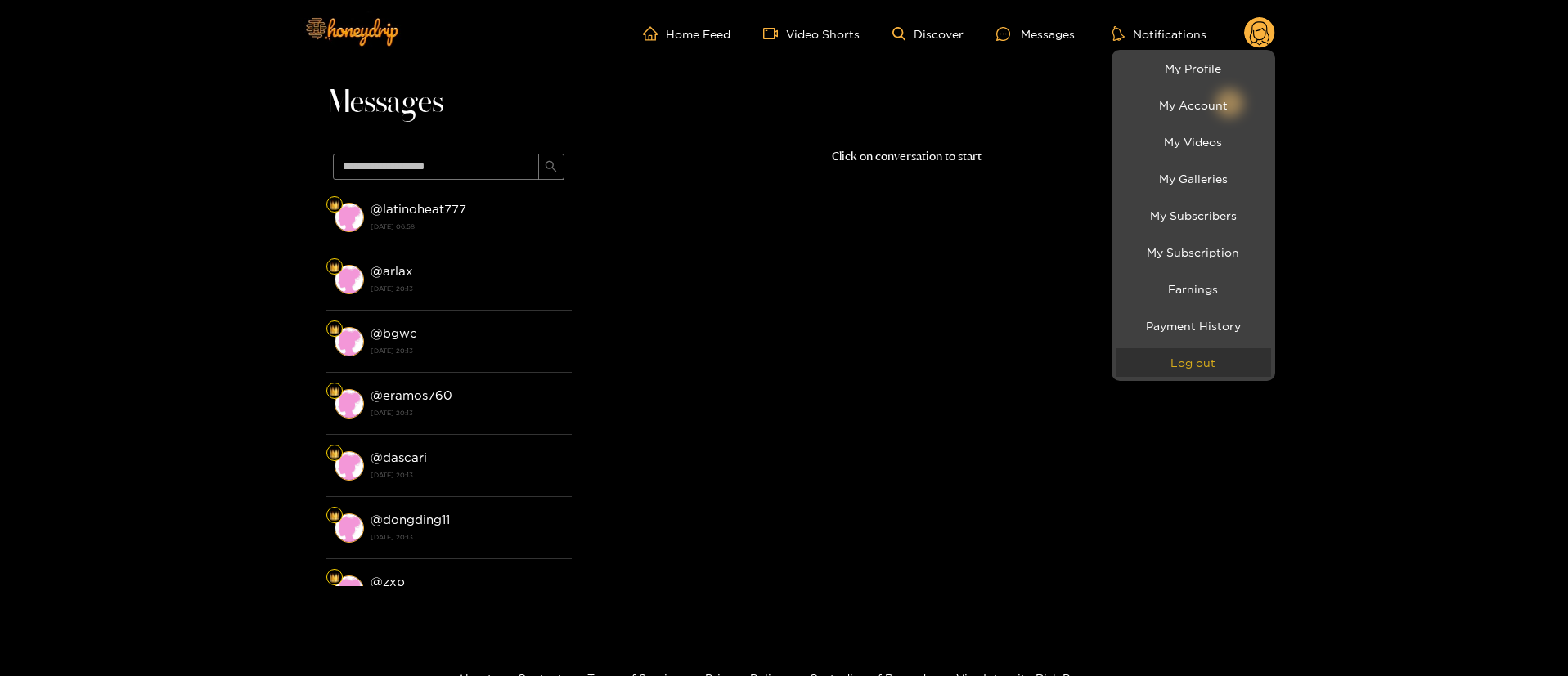
click at [1212, 360] on button "Log out" at bounding box center [1193, 363] width 155 height 29
